Goal: Use online tool/utility: Utilize a website feature to perform a specific function

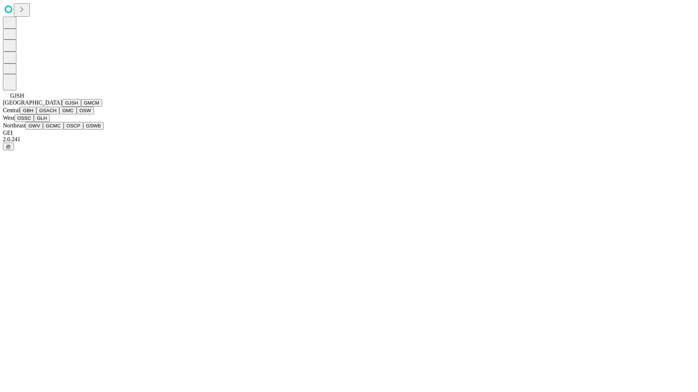
click at [62, 107] on button "GJSH" at bounding box center [71, 103] width 19 height 8
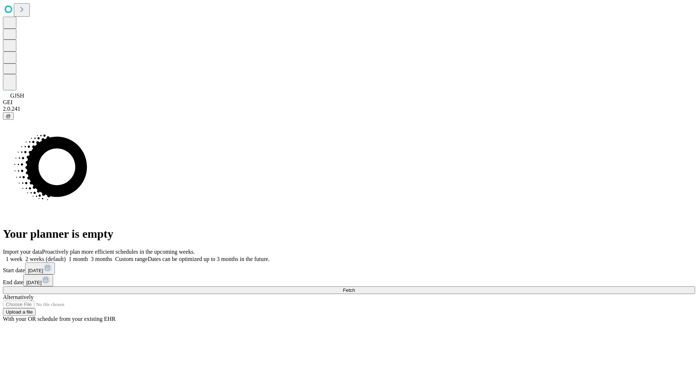
click at [88, 256] on label "1 month" at bounding box center [77, 259] width 22 height 6
click at [355, 288] on span "Fetch" at bounding box center [349, 290] width 12 height 5
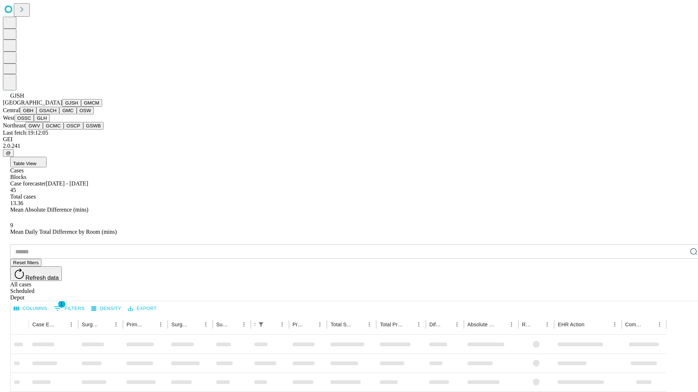
click at [81, 107] on button "GMCM" at bounding box center [91, 103] width 21 height 8
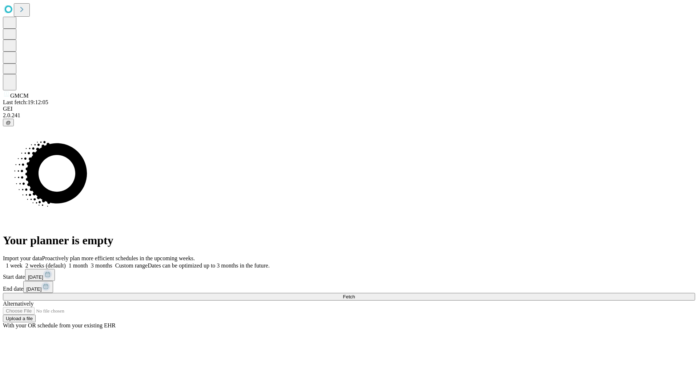
click at [88, 263] on label "1 month" at bounding box center [77, 266] width 22 height 6
click at [355, 294] on span "Fetch" at bounding box center [349, 296] width 12 height 5
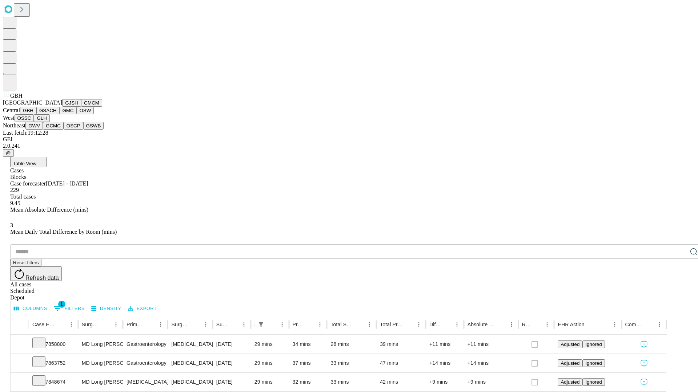
click at [56, 114] on button "GSACH" at bounding box center [47, 111] width 23 height 8
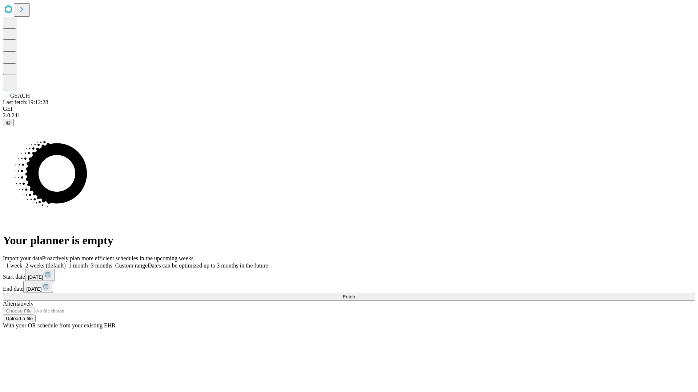
click at [355, 294] on span "Fetch" at bounding box center [349, 296] width 12 height 5
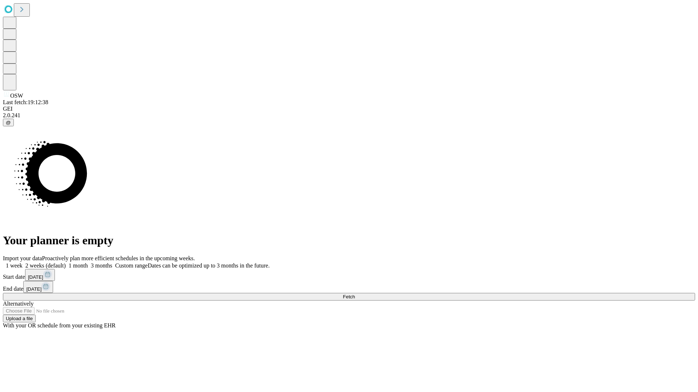
click at [88, 263] on label "1 month" at bounding box center [77, 266] width 22 height 6
click at [355, 294] on span "Fetch" at bounding box center [349, 296] width 12 height 5
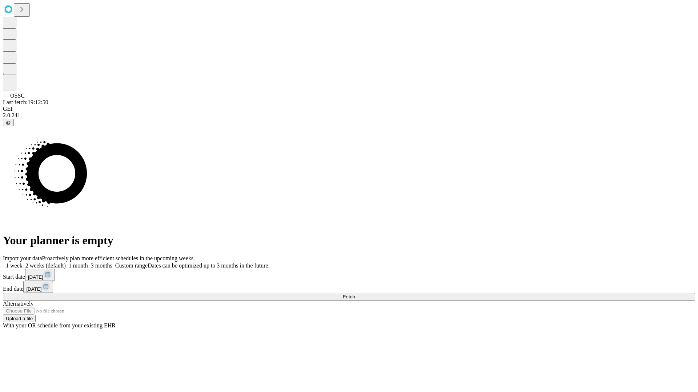
click at [88, 263] on label "1 month" at bounding box center [77, 266] width 22 height 6
click at [355, 294] on span "Fetch" at bounding box center [349, 296] width 12 height 5
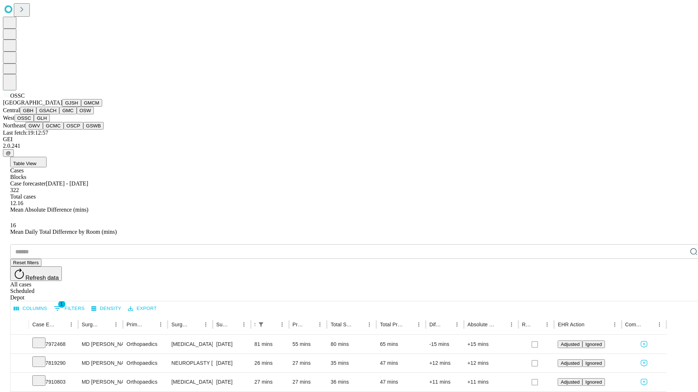
click at [49, 122] on button "GLH" at bounding box center [42, 118] width 16 height 8
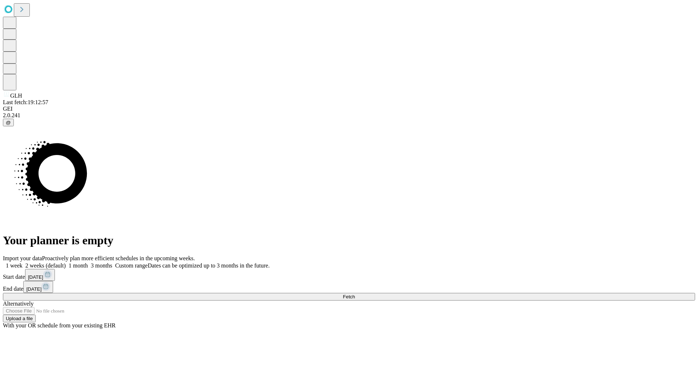
click at [88, 263] on label "1 month" at bounding box center [77, 266] width 22 height 6
click at [355, 294] on span "Fetch" at bounding box center [349, 296] width 12 height 5
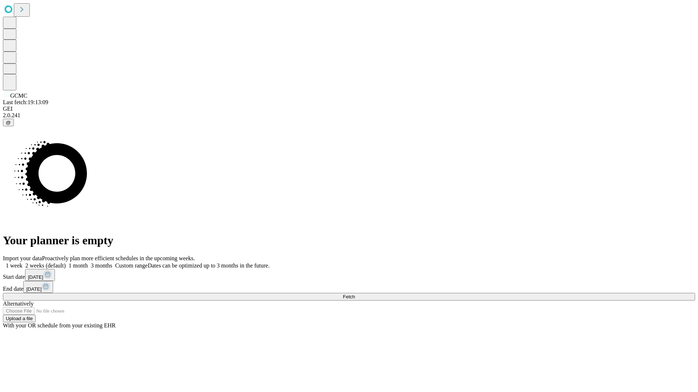
click at [355, 294] on span "Fetch" at bounding box center [349, 296] width 12 height 5
